Goal: Use online tool/utility: Use online tool/utility

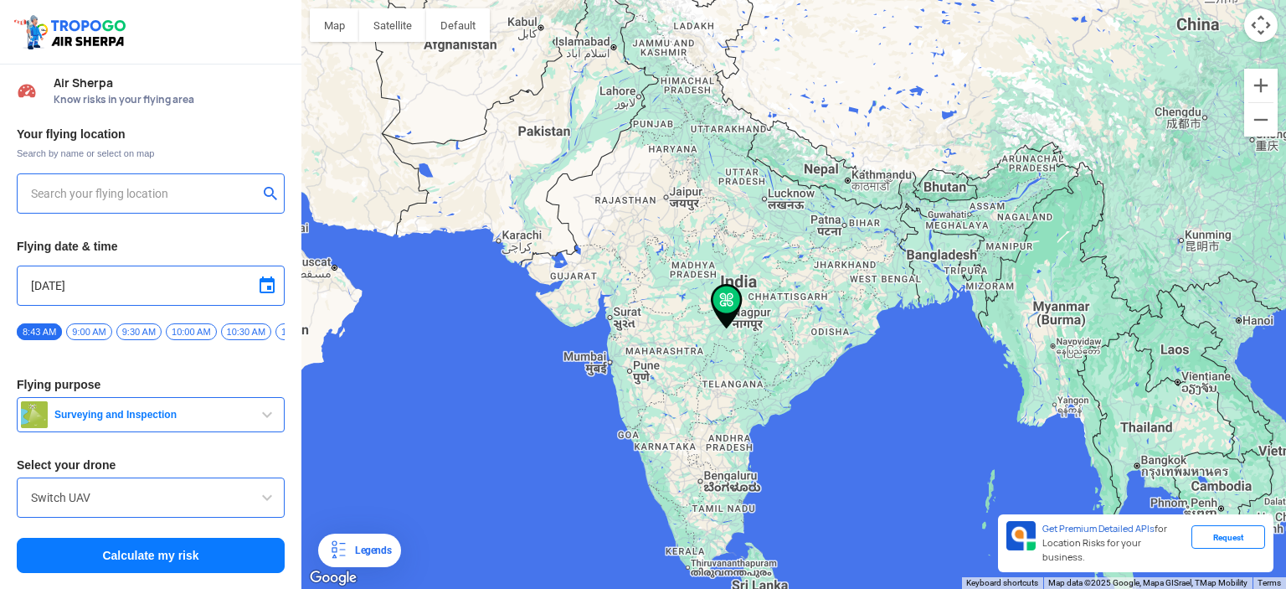
type input "[STREET_ADDRESS]"
click at [274, 188] on img at bounding box center [271, 192] width 17 height 17
click at [88, 193] on input "text" at bounding box center [144, 193] width 227 height 20
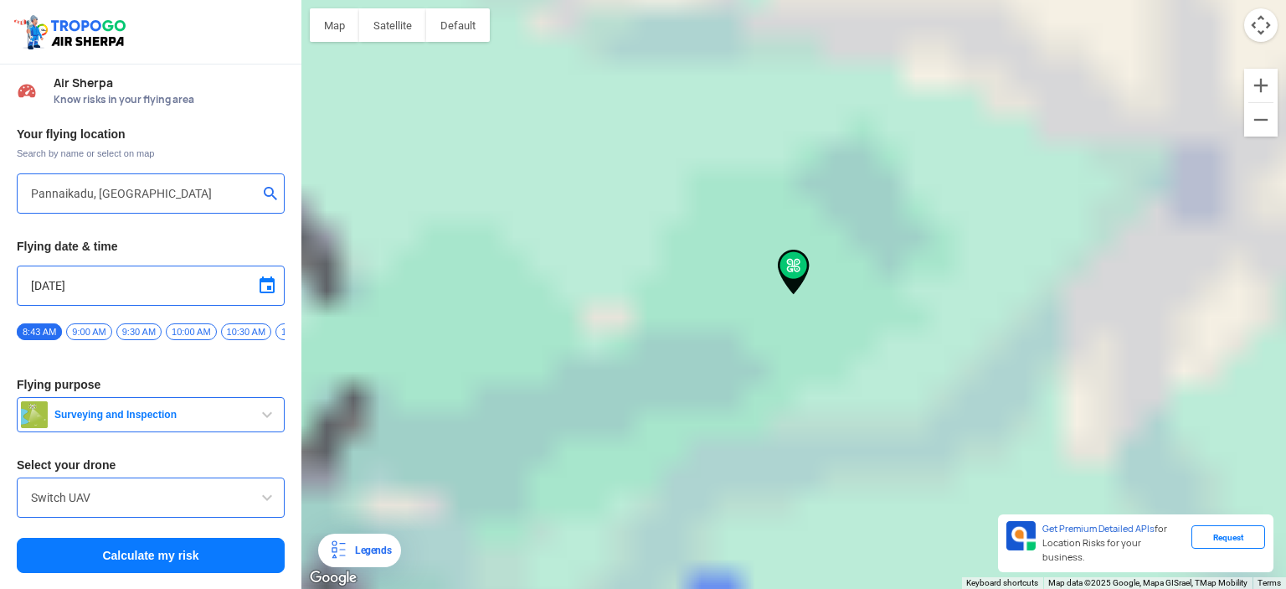
type input "Pannaikadu, [GEOGRAPHIC_DATA] 624210, [GEOGRAPHIC_DATA]"
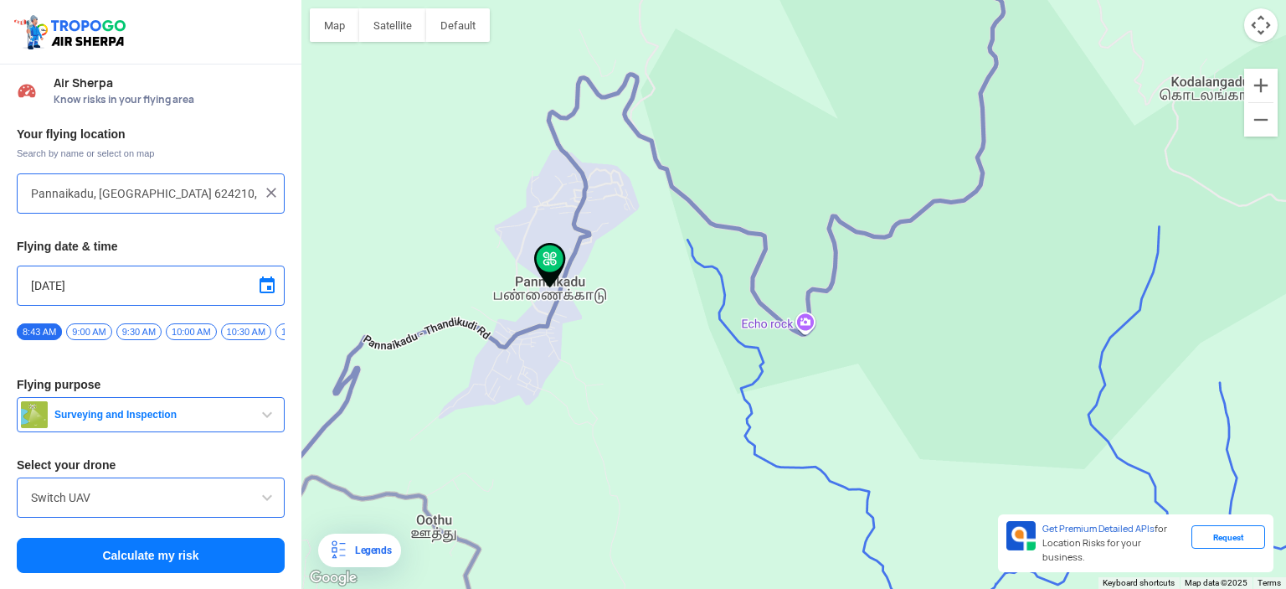
drag, startPoint x: 564, startPoint y: 321, endPoint x: 627, endPoint y: 347, distance: 68.0
click at [627, 347] on div at bounding box center [793, 294] width 985 height 589
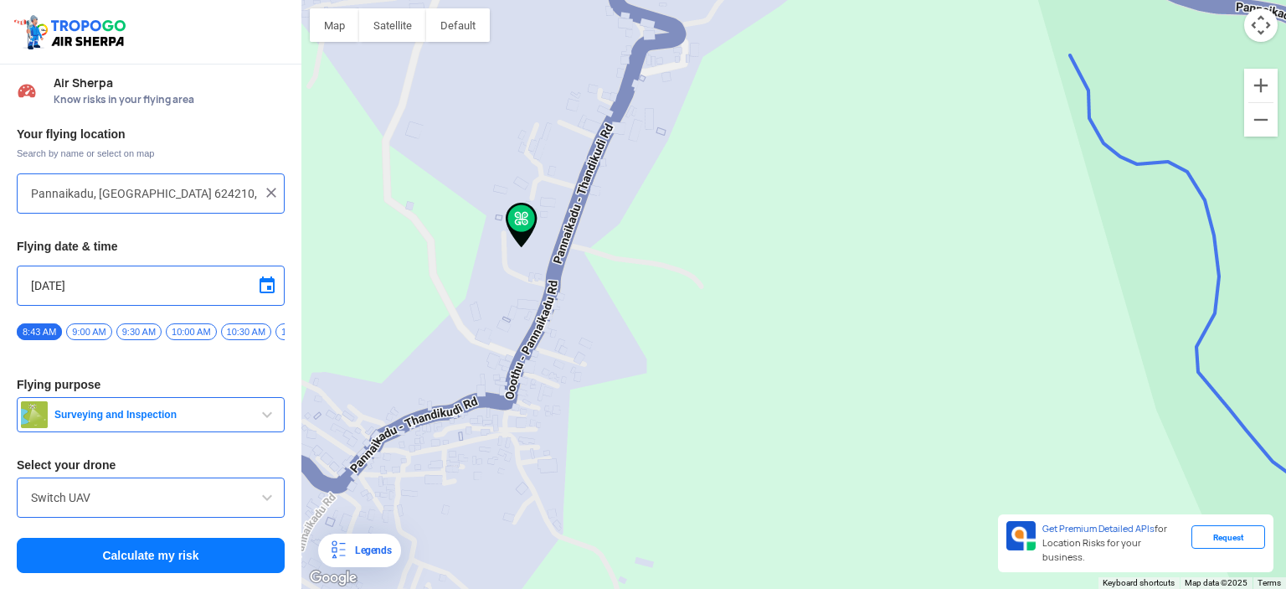
click at [261, 417] on span "button" at bounding box center [267, 414] width 20 height 20
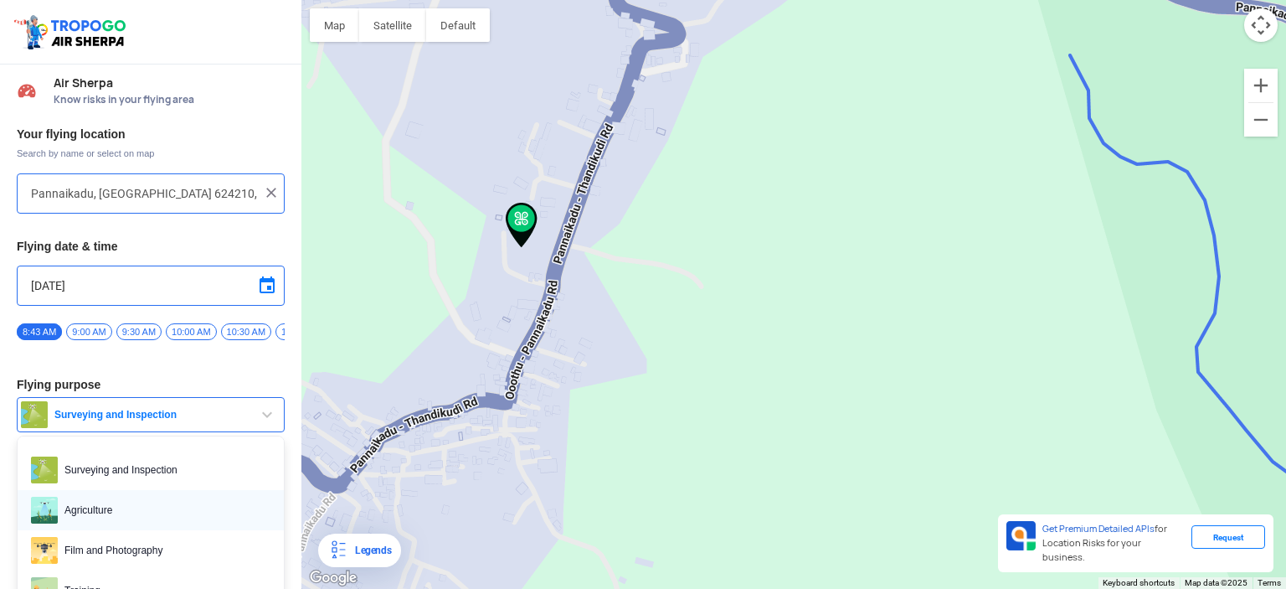
click at [136, 519] on span "Agriculture" at bounding box center [164, 510] width 213 height 27
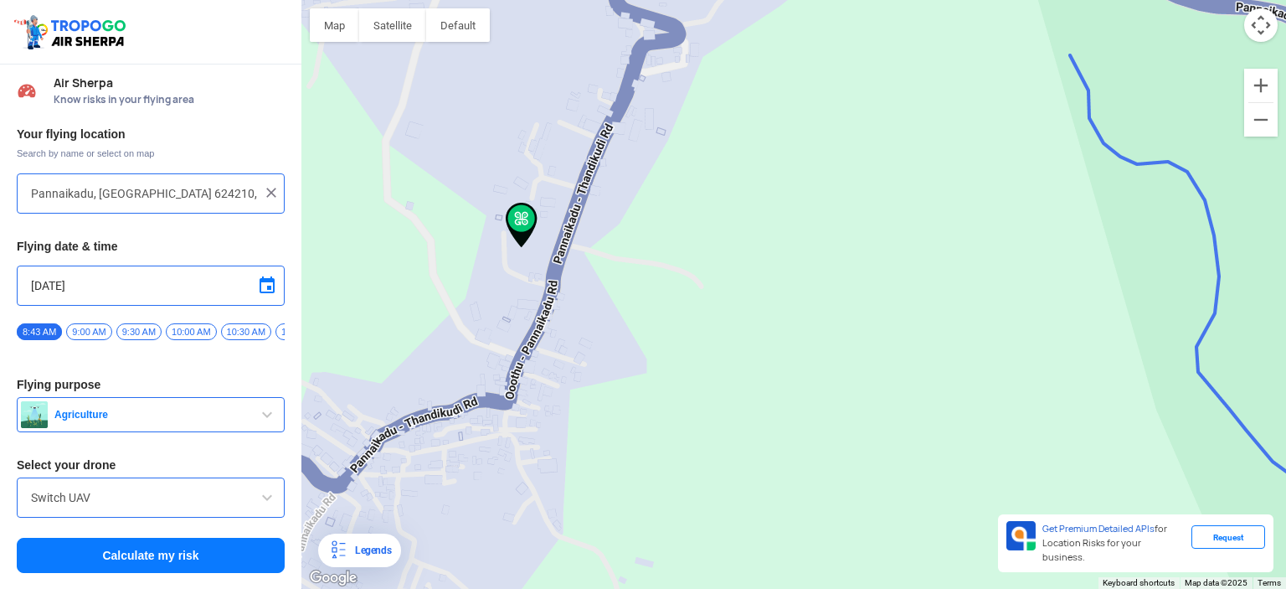
click at [136, 557] on button "Calculate my risk" at bounding box center [151, 555] width 268 height 35
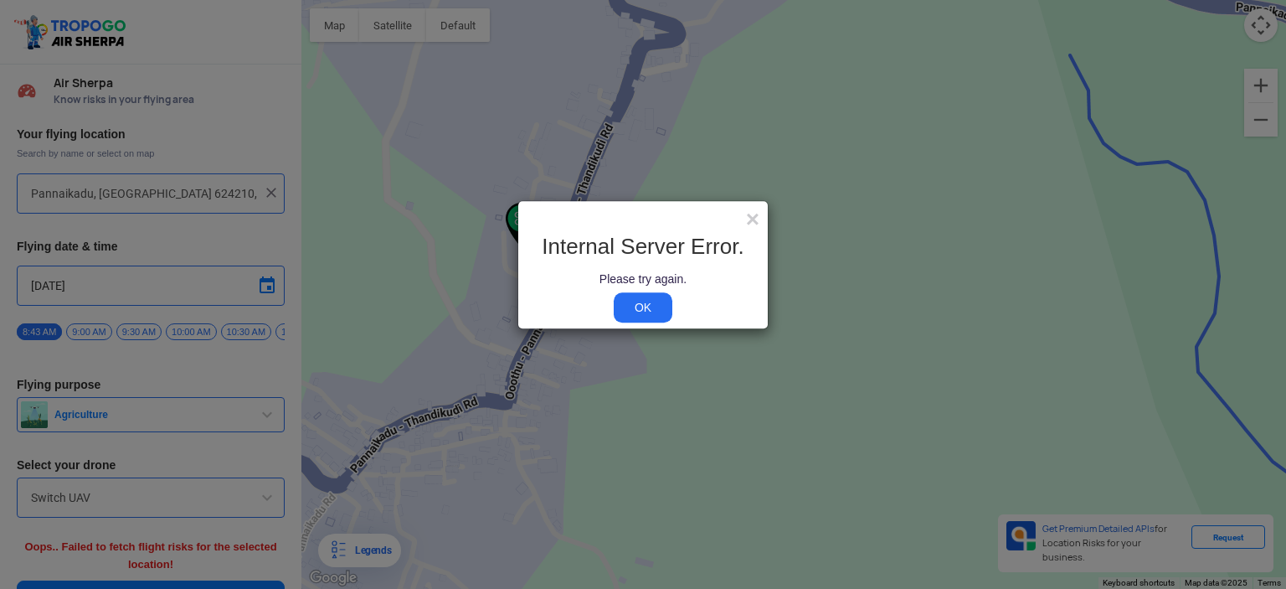
click at [644, 297] on link "OK" at bounding box center [643, 307] width 59 height 30
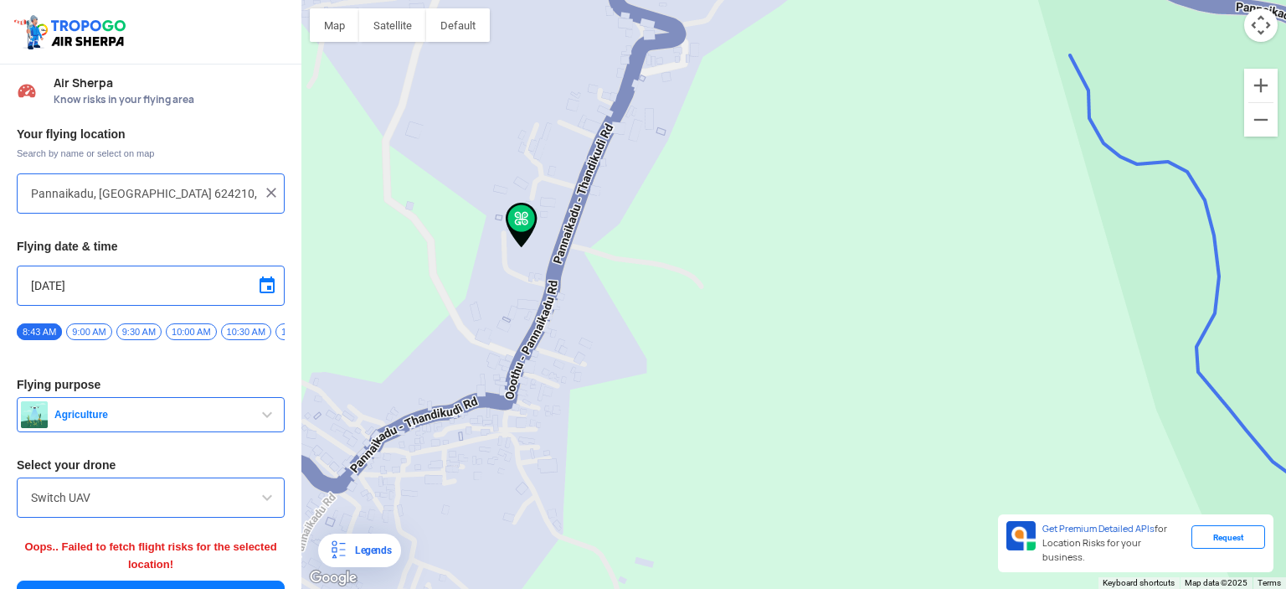
click at [190, 328] on span "10:00 AM" at bounding box center [191, 331] width 50 height 17
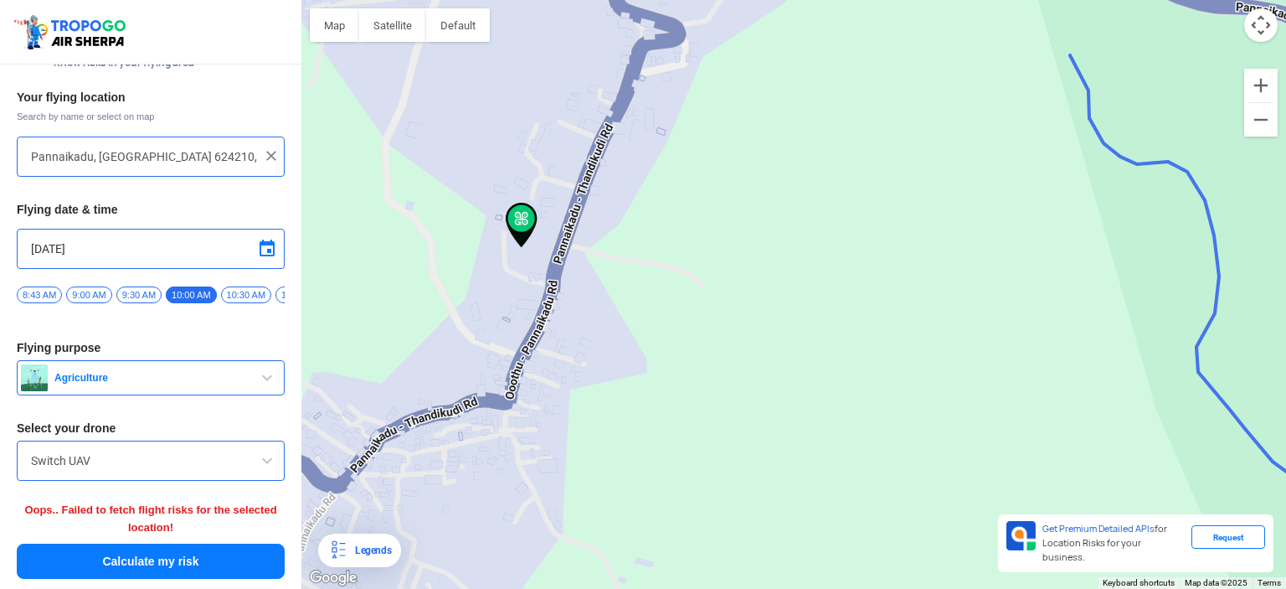
scroll to position [40, 0]
click at [145, 555] on button "Calculate my risk" at bounding box center [151, 560] width 268 height 35
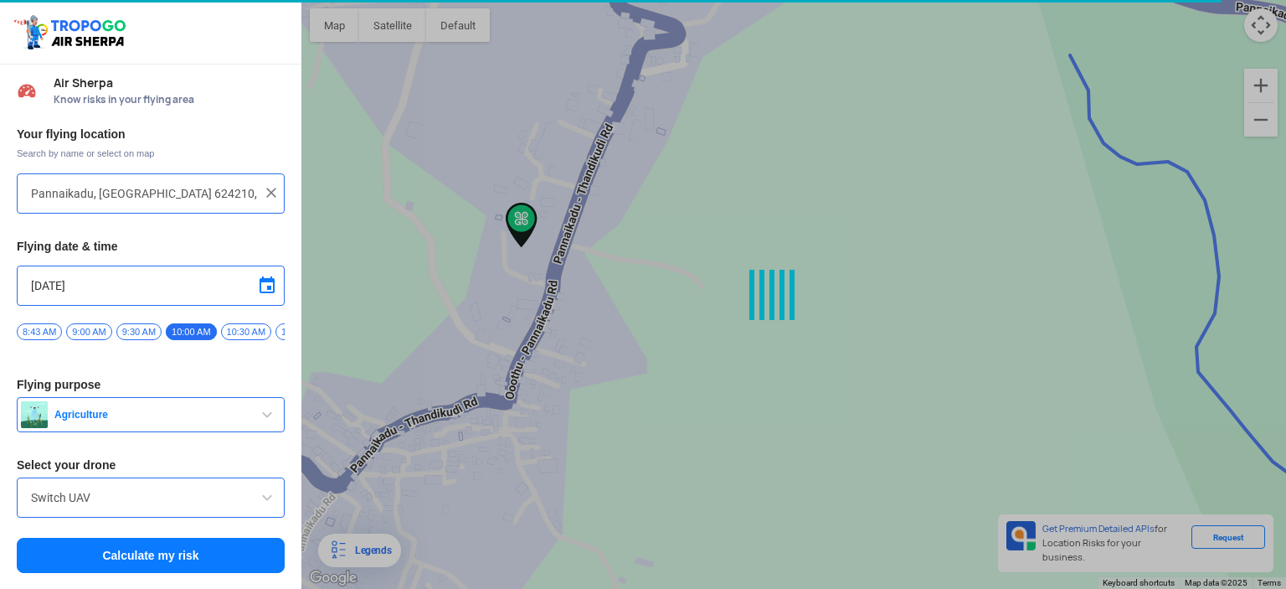
scroll to position [0, 0]
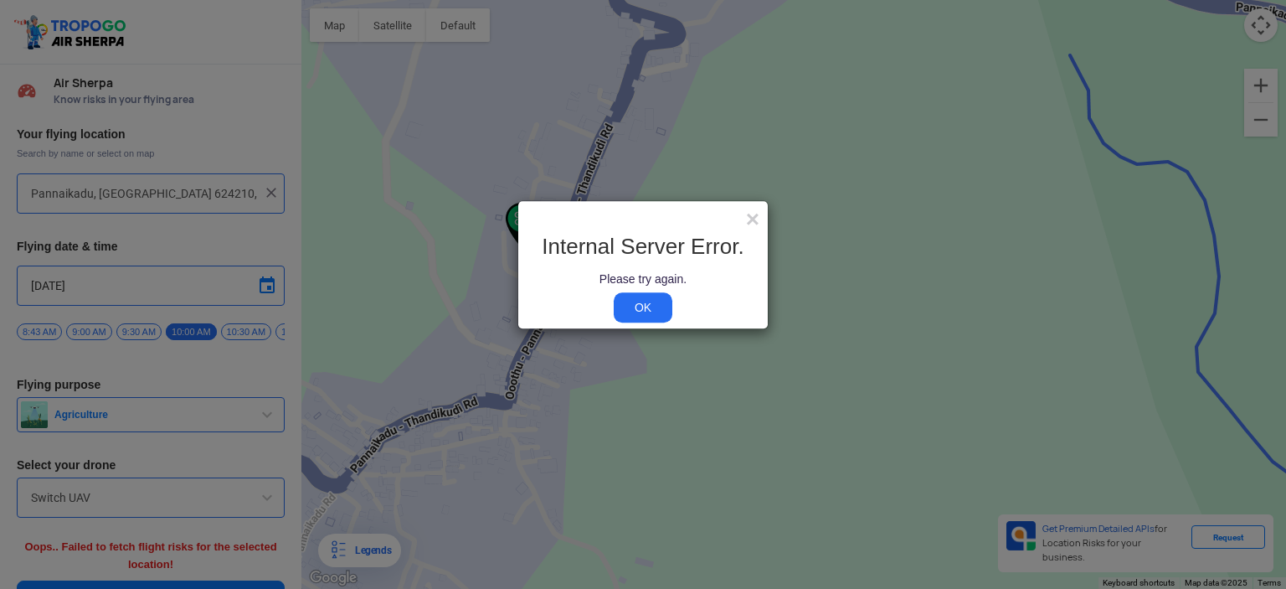
click at [635, 307] on link "OK" at bounding box center [643, 307] width 59 height 30
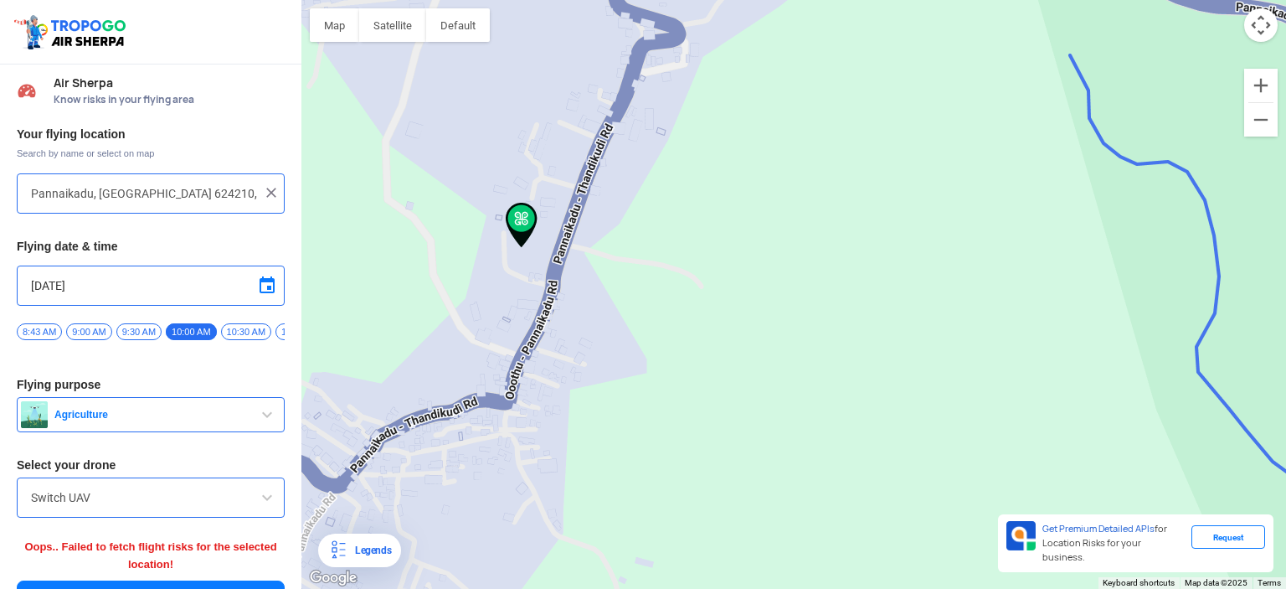
click at [261, 286] on span at bounding box center [267, 285] width 20 height 20
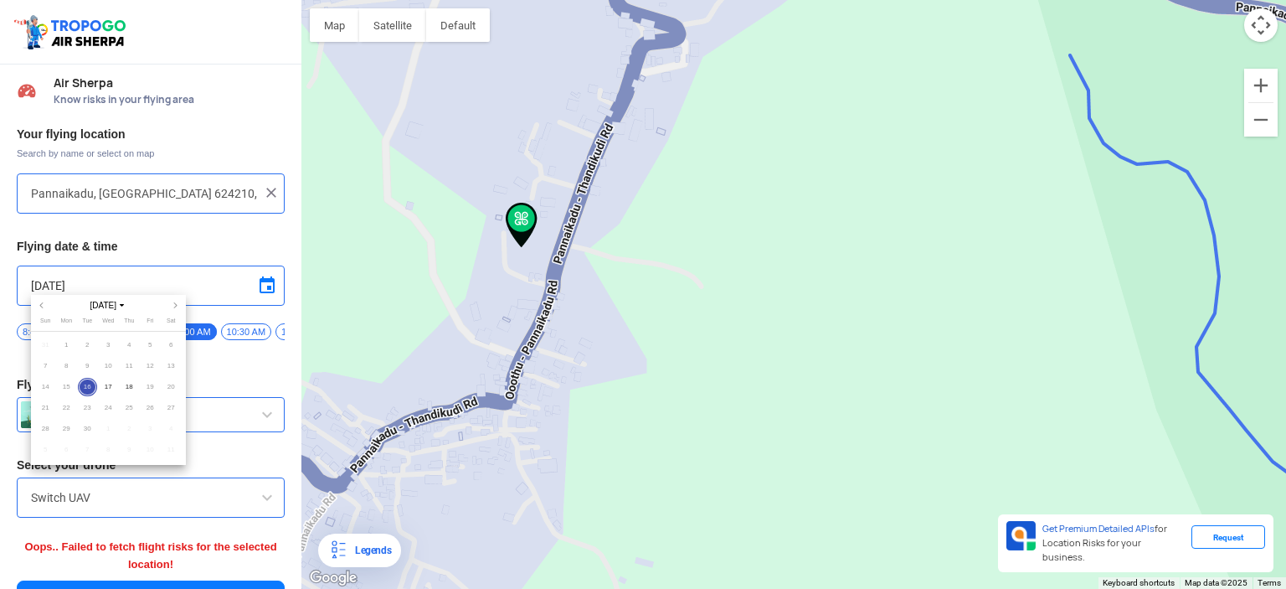
click at [261, 286] on div at bounding box center [643, 294] width 1286 height 589
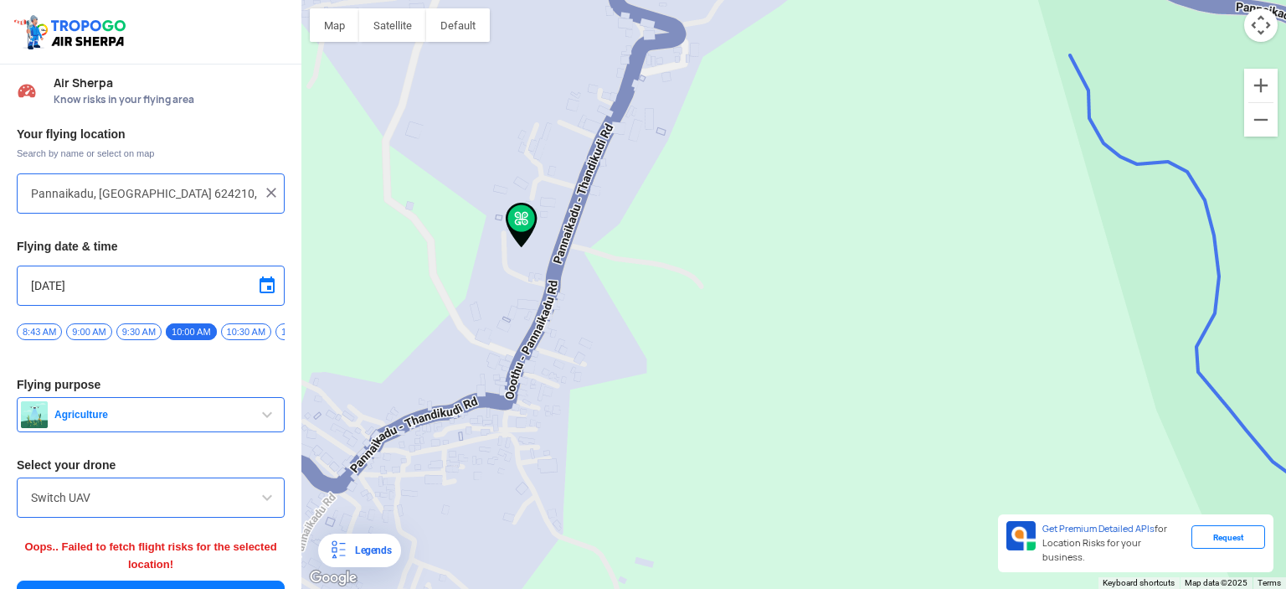
click at [229, 327] on span "10:30 AM" at bounding box center [246, 331] width 50 height 17
click at [275, 327] on span "11:00 AM" at bounding box center [300, 331] width 50 height 17
click at [154, 329] on span "12:00 PM" at bounding box center [169, 331] width 51 height 17
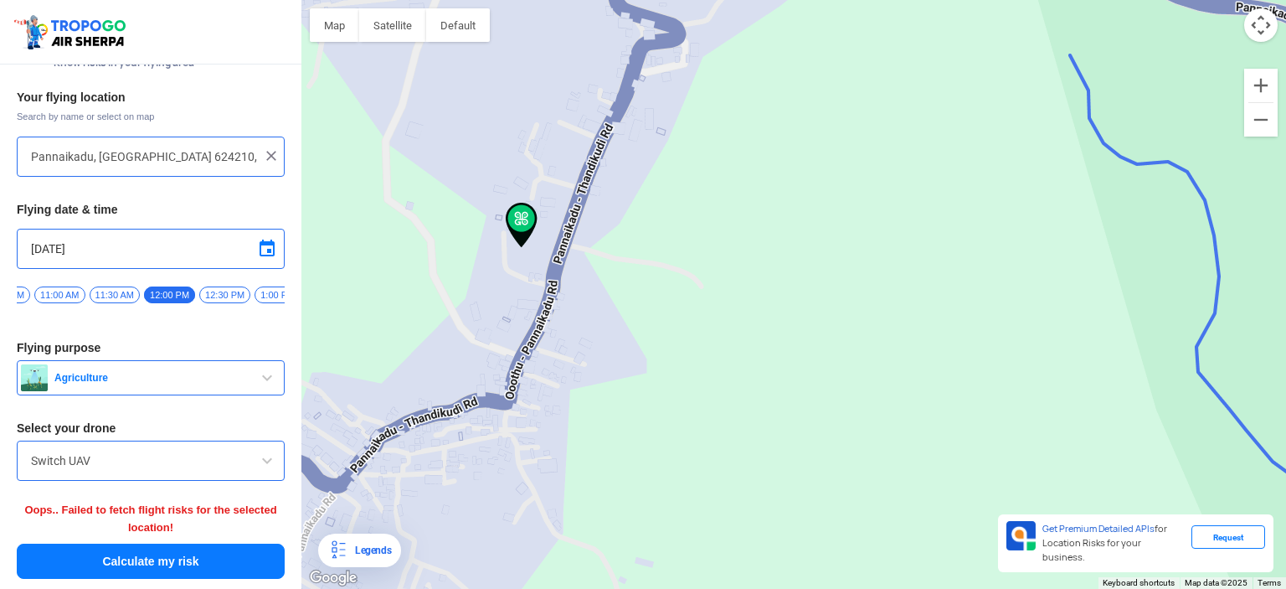
click at [137, 564] on button "Calculate my risk" at bounding box center [151, 560] width 268 height 35
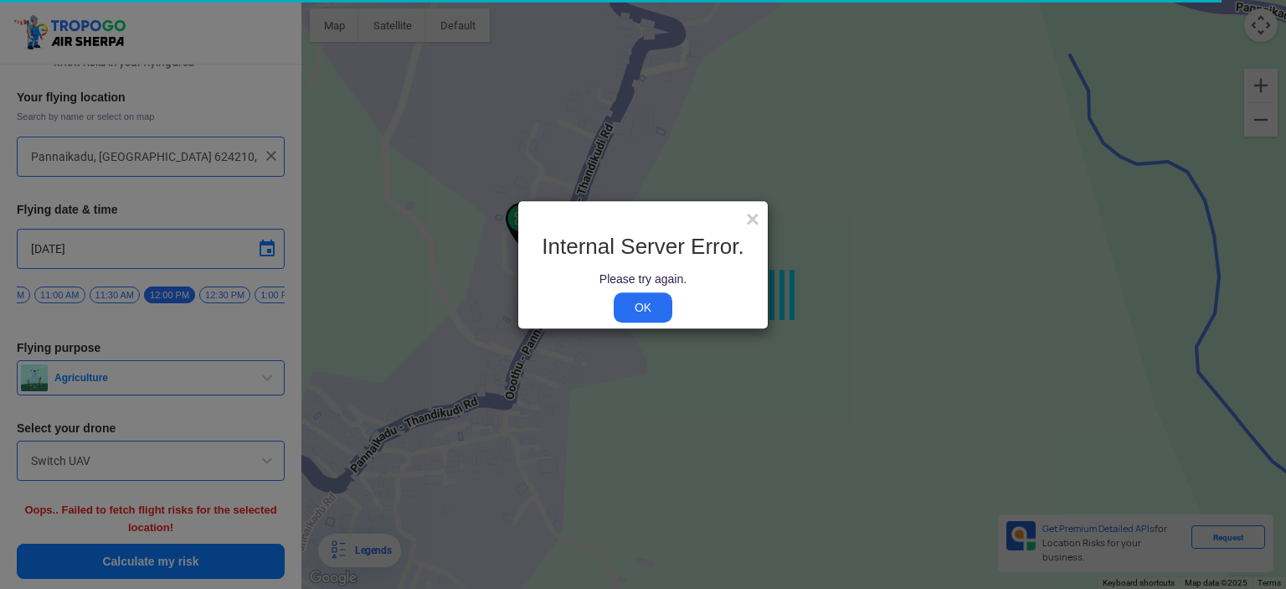
scroll to position [0, 0]
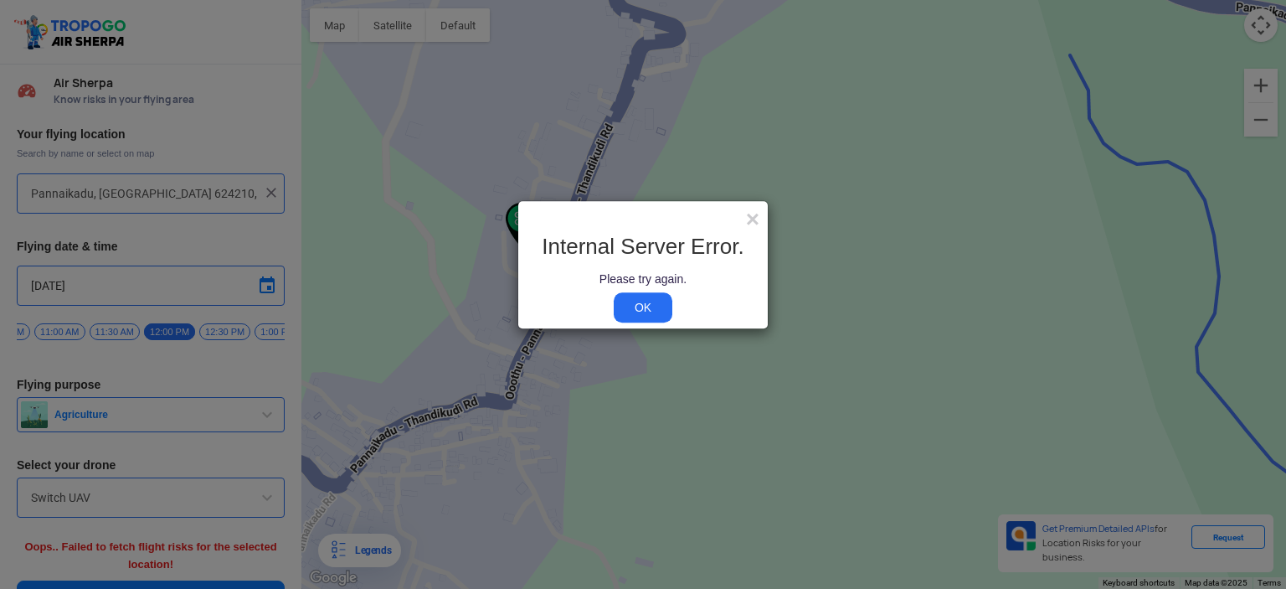
click at [640, 313] on link "OK" at bounding box center [643, 307] width 59 height 30
